Goal: Task Accomplishment & Management: Complete application form

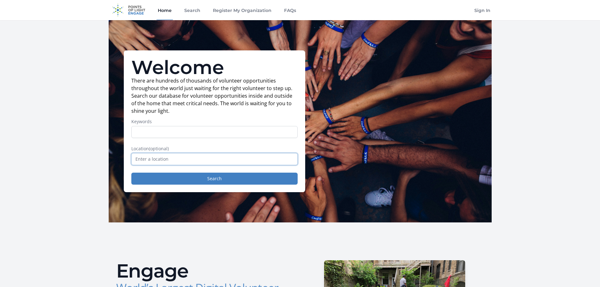
click at [165, 159] on input "text" at bounding box center [214, 159] width 166 height 12
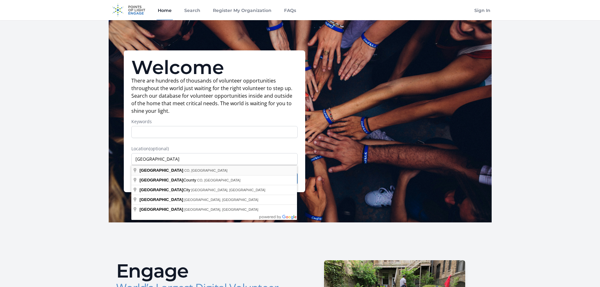
type input "[GEOGRAPHIC_DATA], [GEOGRAPHIC_DATA], [GEOGRAPHIC_DATA]"
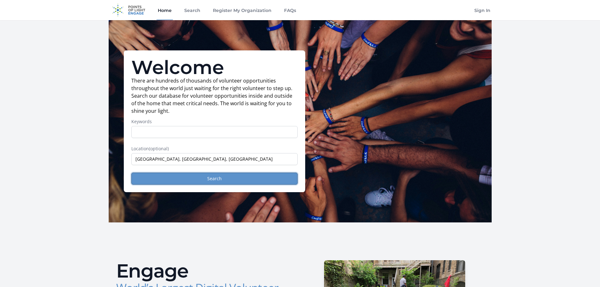
click at [207, 184] on button "Search" at bounding box center [214, 179] width 166 height 12
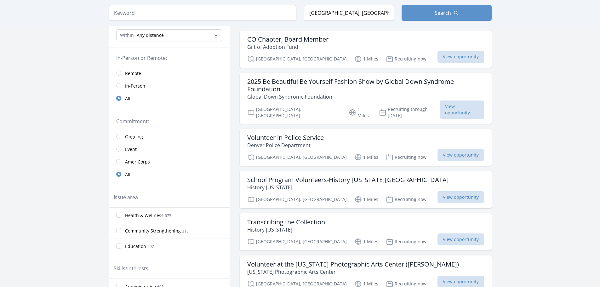
scroll to position [63, 0]
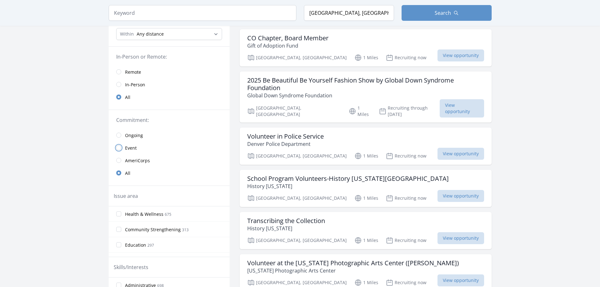
click at [120, 147] on input "radio" at bounding box center [118, 147] width 5 height 5
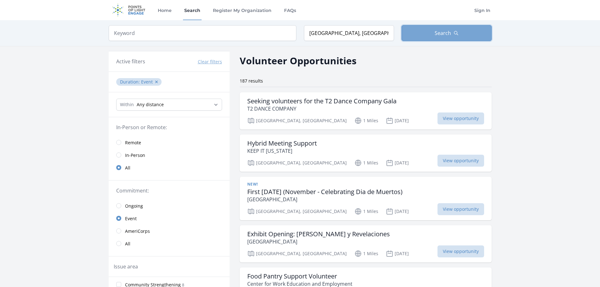
click at [426, 27] on button "Search" at bounding box center [447, 33] width 90 height 16
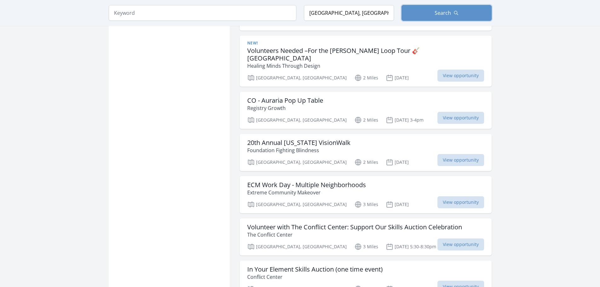
scroll to position [473, 0]
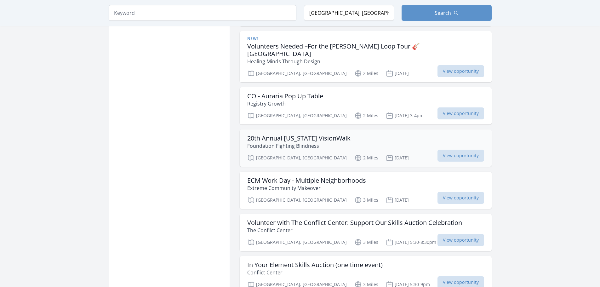
click at [295, 135] on h3 "20th Annual [US_STATE] VisionWalk" at bounding box center [298, 139] width 103 height 8
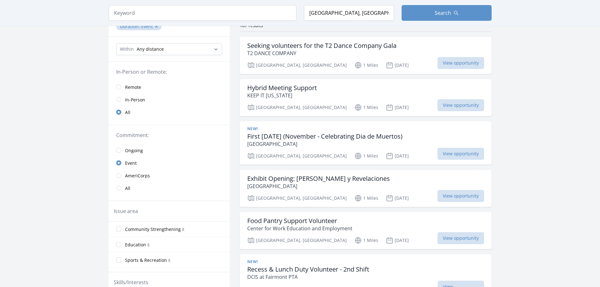
scroll to position [0, 0]
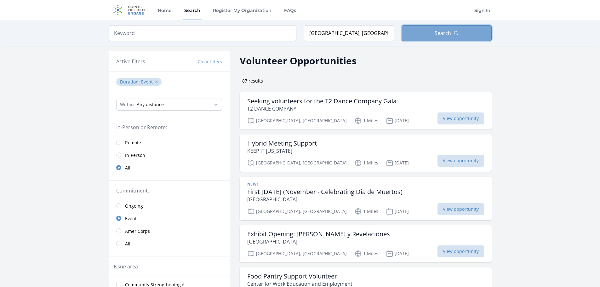
click at [445, 32] on span "Search" at bounding box center [443, 33] width 16 height 8
click at [119, 153] on input "radio" at bounding box center [118, 155] width 5 height 5
click at [456, 35] on icon "button" at bounding box center [456, 33] width 5 height 5
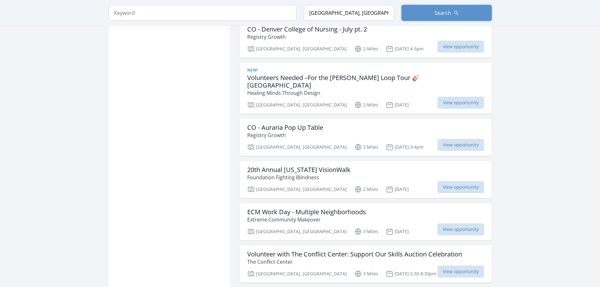
scroll to position [504, 0]
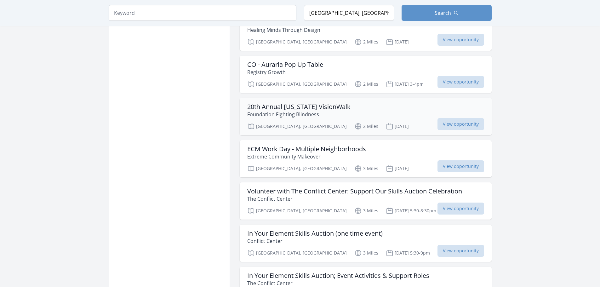
click at [267, 103] on h3 "20th Annual [US_STATE] VisionWalk" at bounding box center [298, 107] width 103 height 8
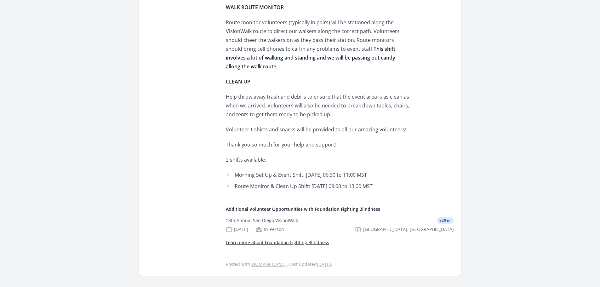
scroll to position [567, 0]
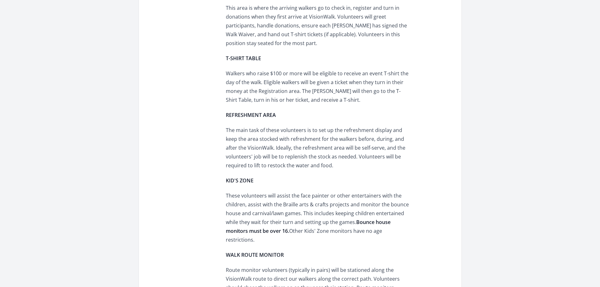
scroll to position [63, 0]
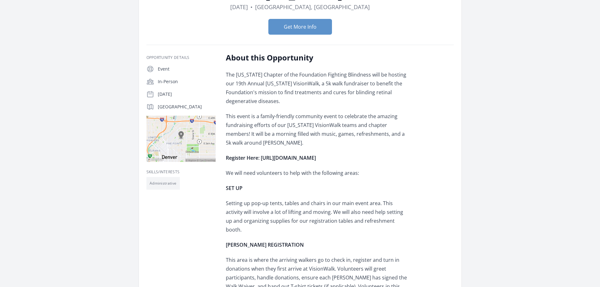
drag, startPoint x: 262, startPoint y: 157, endPoint x: 353, endPoint y: 161, distance: 90.9
click at [353, 161] on p "Register Here: https://forms.office.com/r/SJgAJtFMZp" at bounding box center [318, 157] width 184 height 9
copy strong "https://forms.office.com/r/SJgAJtFMZp"
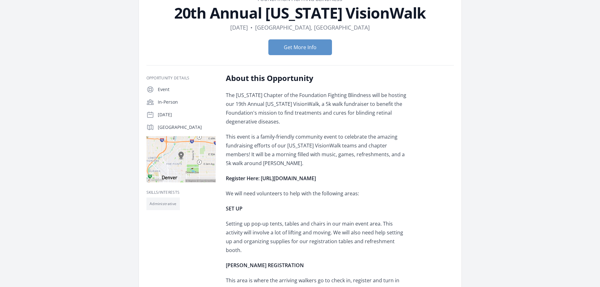
scroll to position [32, 0]
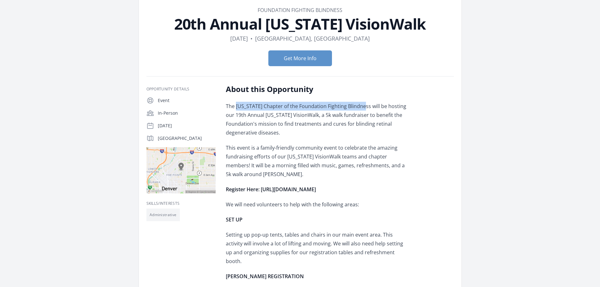
drag, startPoint x: 237, startPoint y: 106, endPoint x: 364, endPoint y: 105, distance: 127.3
click at [364, 105] on p "The Colorado Chapter of the Foundation Fighting Blindness will be hosting our 1…" at bounding box center [318, 119] width 184 height 35
copy p "Colorado Chapter of the Foundation Fighting Blindness"
